Goal: Check status: Check status

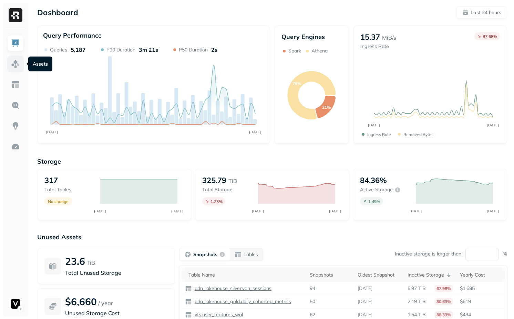
click at [16, 63] on img at bounding box center [15, 63] width 9 height 9
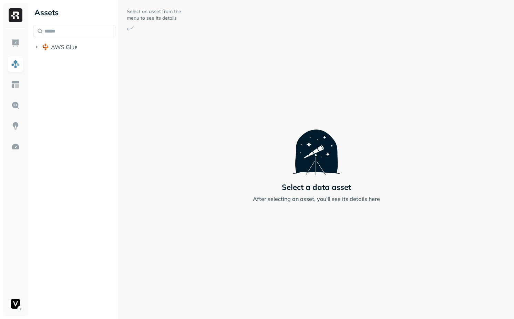
click at [82, 49] on button "AWS Glue" at bounding box center [74, 46] width 82 height 11
click at [82, 61] on span "adn_lakehouse_bronze" at bounding box center [87, 60] width 58 height 7
click at [82, 73] on p "( 52 )" at bounding box center [79, 73] width 10 height 7
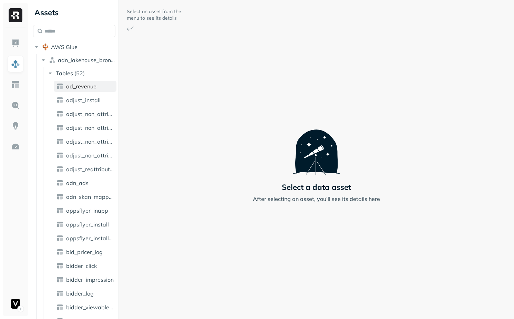
click at [81, 88] on span "ad_revenue" at bounding box center [81, 86] width 30 height 7
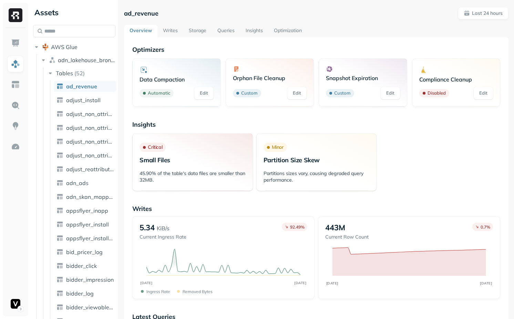
click at [476, 4] on div "**********" at bounding box center [317, 159] width 396 height 319
click at [476, 8] on button "Last 24 hours" at bounding box center [483, 13] width 51 height 12
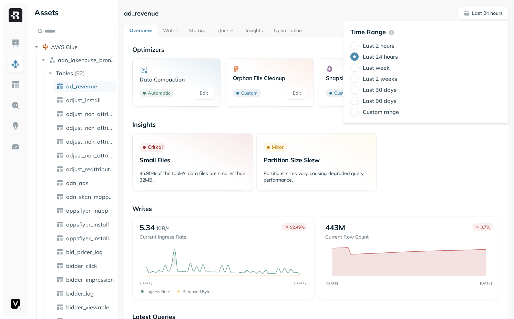
click at [381, 68] on label "Last week" at bounding box center [376, 67] width 27 height 7
click at [359, 68] on button "Last week" at bounding box center [355, 67] width 8 height 8
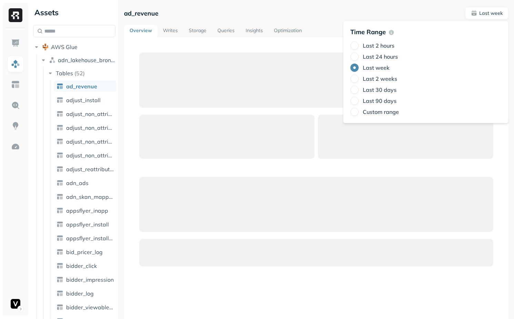
click at [439, 196] on div at bounding box center [316, 204] width 354 height 55
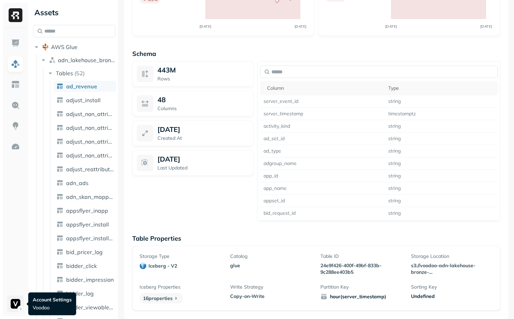
click at [18, 304] on html "Assets AWS Glue adn_lakehouse_bronze Tables ( 52 ) ad_revenue adjust_install ad…" at bounding box center [257, 159] width 514 height 319
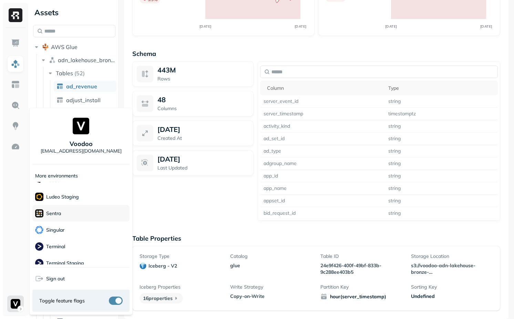
scroll to position [133, 0]
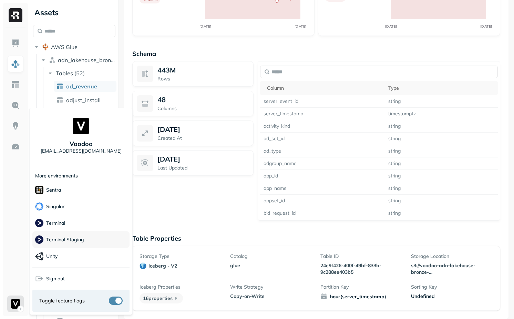
click at [77, 234] on div "Terminal Staging" at bounding box center [80, 239] width 97 height 17
